Goal: Complete application form: Complete application form

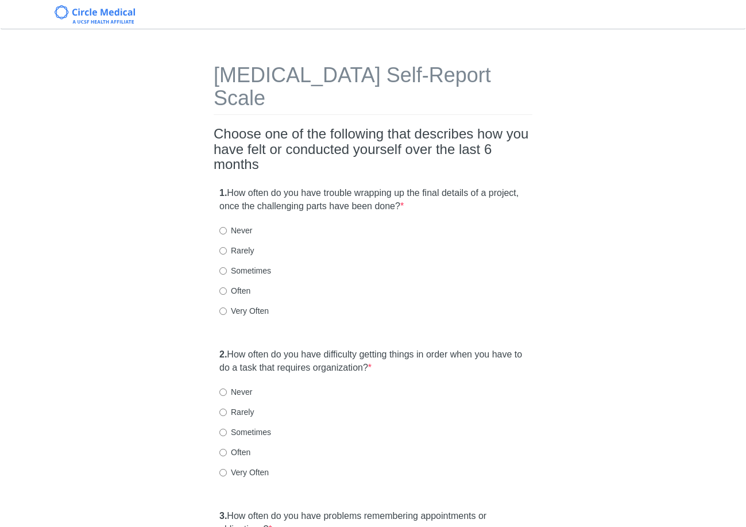
click at [240, 285] on label "Often" at bounding box center [234, 290] width 31 height 11
click at [227, 287] on input "Often" at bounding box center [222, 290] width 7 height 7
radio input "true"
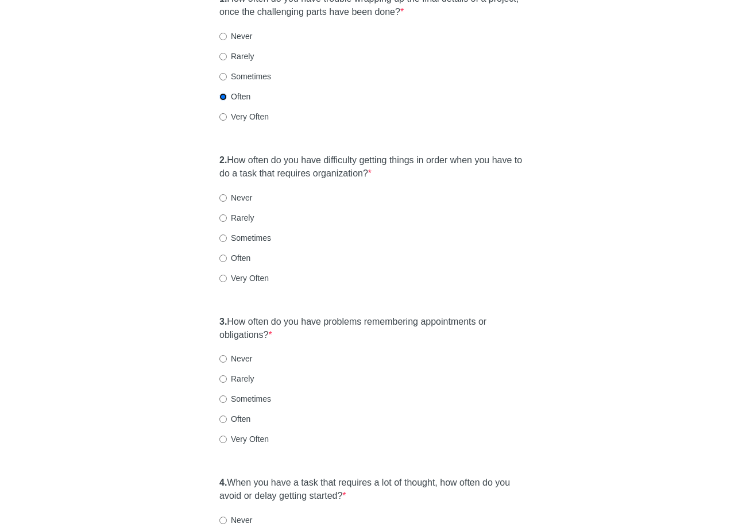
scroll to position [198, 0]
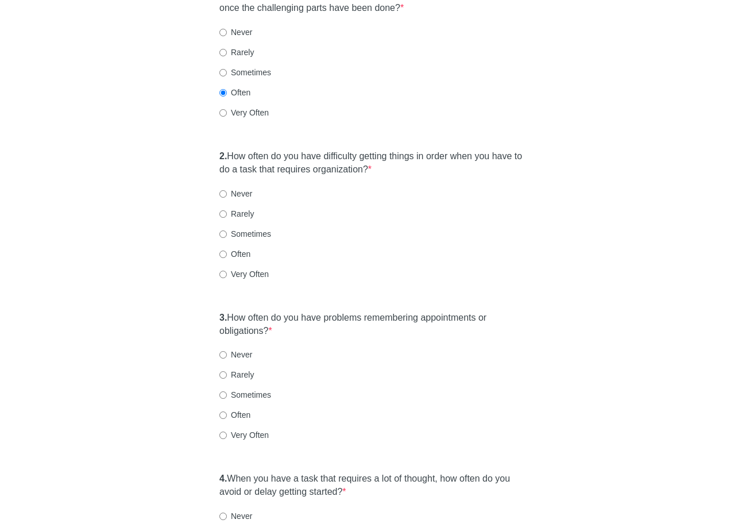
click at [245, 248] on label "Often" at bounding box center [234, 253] width 31 height 11
click at [227, 251] on input "Often" at bounding box center [222, 254] width 7 height 7
radio input "true"
click at [245, 237] on div "2. How often do you have difficulty getting things in order when you have to do…" at bounding box center [373, 220] width 319 height 153
click at [247, 268] on label "Very Often" at bounding box center [243, 273] width 49 height 11
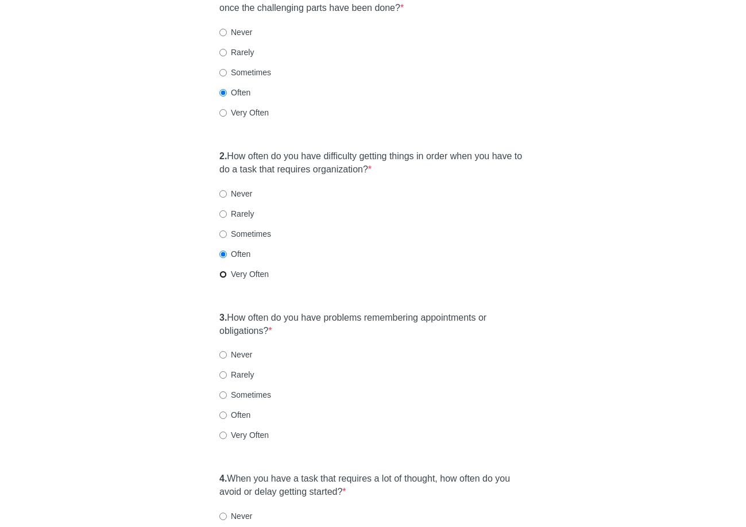
click at [227, 271] on input "Very Often" at bounding box center [222, 274] width 7 height 7
radio input "true"
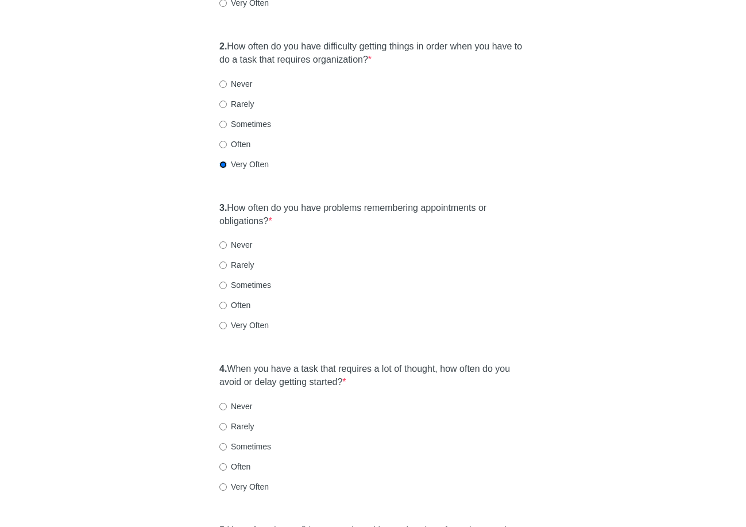
scroll to position [319, 0]
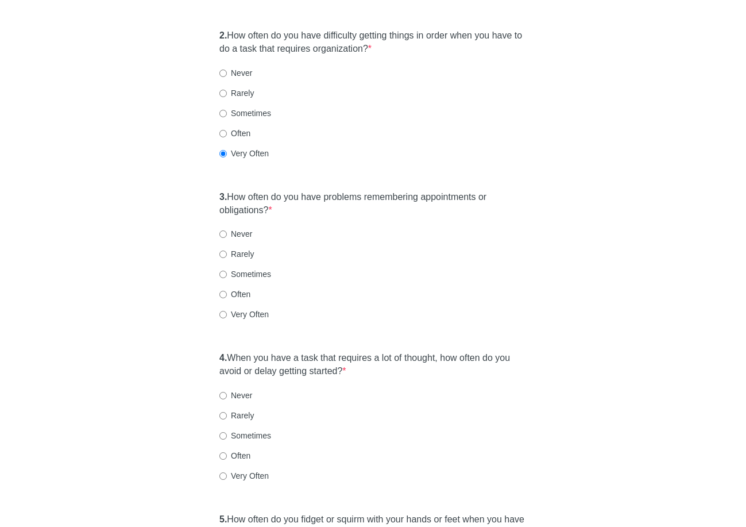
click at [237, 228] on label "Never" at bounding box center [235, 233] width 33 height 11
click at [227, 230] on input "Never" at bounding box center [222, 233] width 7 height 7
radio input "true"
click at [238, 248] on label "Rarely" at bounding box center [236, 253] width 34 height 11
click at [227, 251] on input "Rarely" at bounding box center [222, 254] width 7 height 7
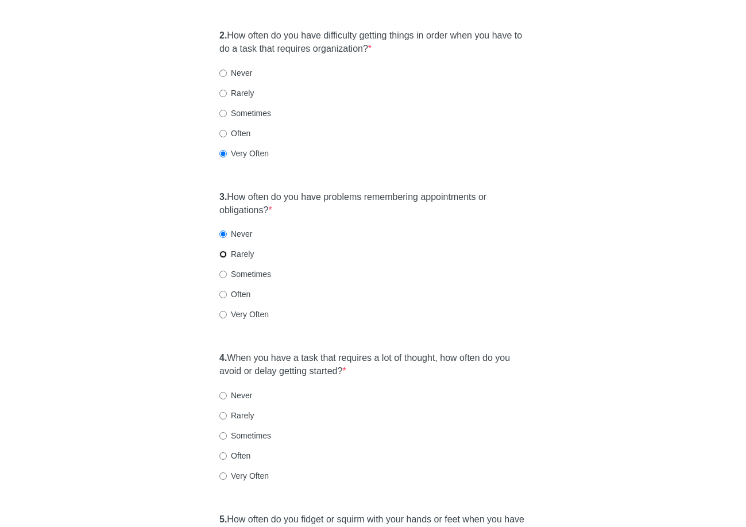
radio input "true"
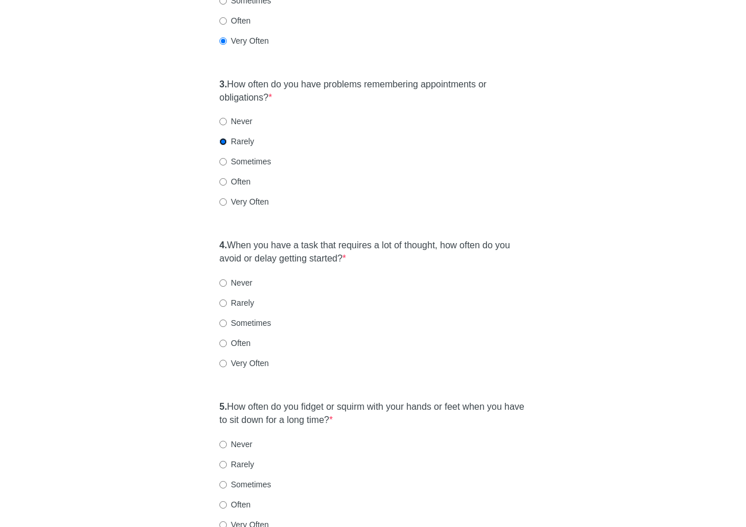
scroll to position [432, 0]
click at [240, 357] on label "Very Often" at bounding box center [243, 362] width 49 height 11
click at [227, 359] on input "Very Often" at bounding box center [222, 362] width 7 height 7
radio input "true"
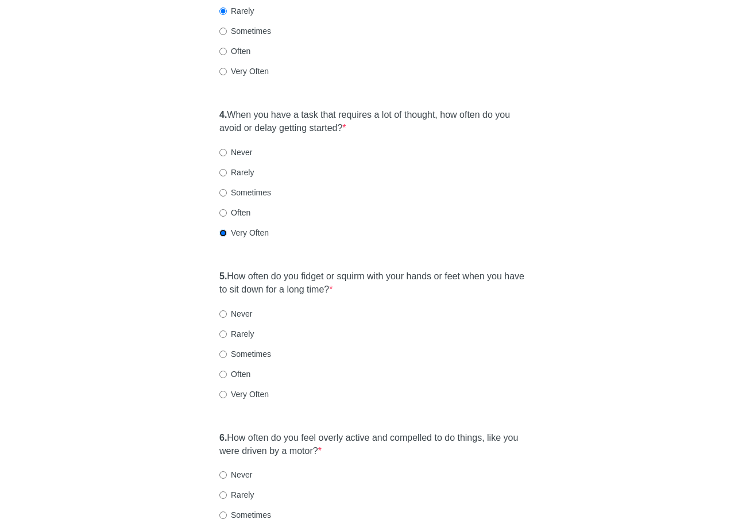
scroll to position [696, 0]
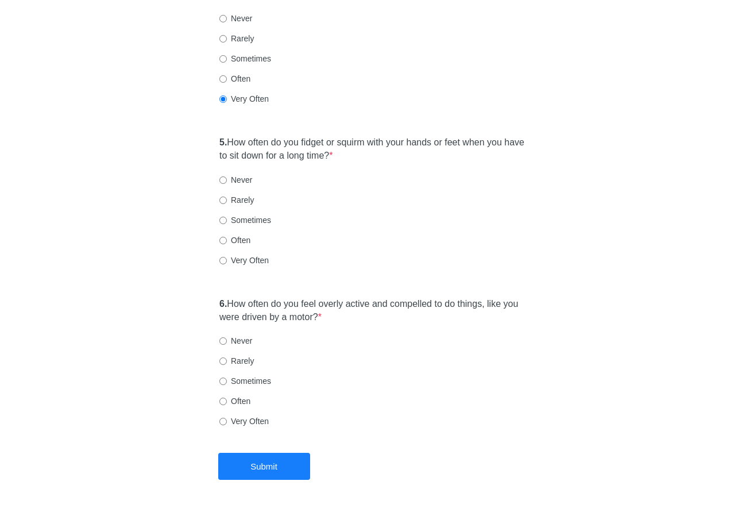
click at [252, 255] on label "Very Often" at bounding box center [243, 260] width 49 height 11
click at [227, 257] on input "Very Often" at bounding box center [222, 260] width 7 height 7
radio input "true"
click at [246, 415] on label "Very Often" at bounding box center [243, 420] width 49 height 11
click at [227, 418] on input "Very Often" at bounding box center [222, 421] width 7 height 7
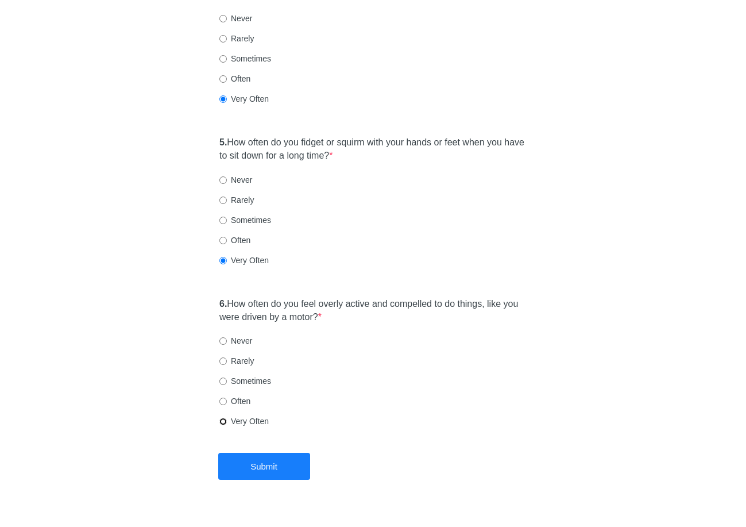
radio input "true"
click at [237, 395] on label "Often" at bounding box center [234, 400] width 31 height 11
click at [227, 398] on input "Often" at bounding box center [222, 401] width 7 height 7
radio input "true"
click at [265, 420] on div "6. How often do you feel overly active and compelled to do things, like you wer…" at bounding box center [373, 368] width 319 height 153
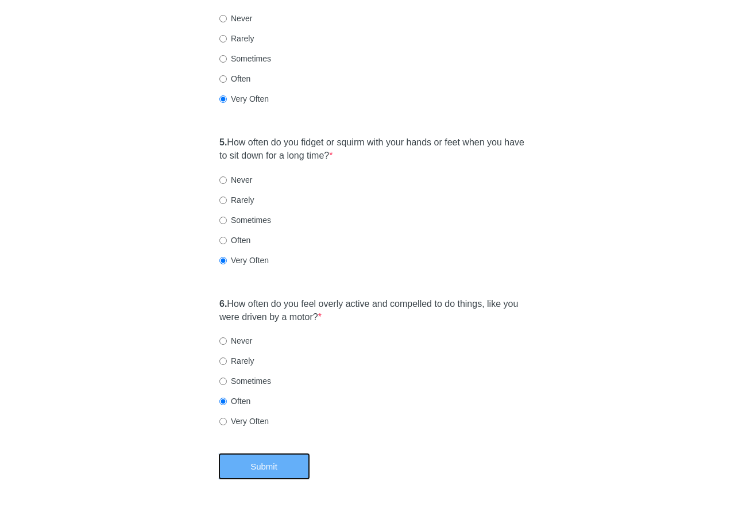
click at [274, 453] on button "Submit" at bounding box center [264, 466] width 92 height 27
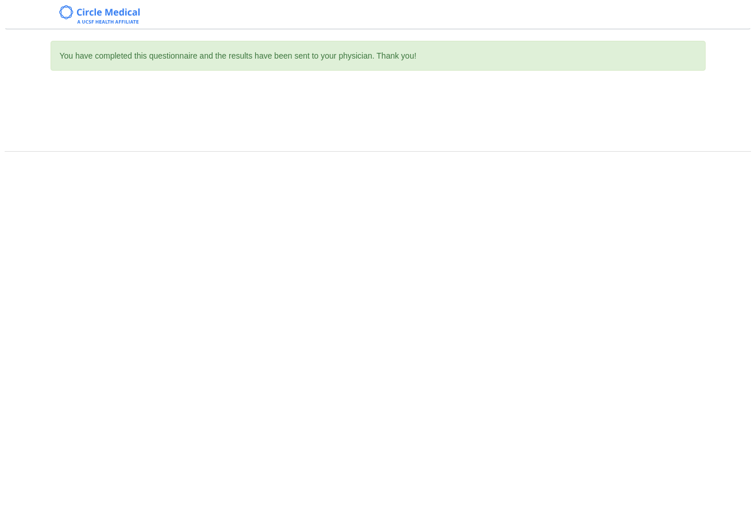
scroll to position [0, 0]
